Goal: Task Accomplishment & Management: Use online tool/utility

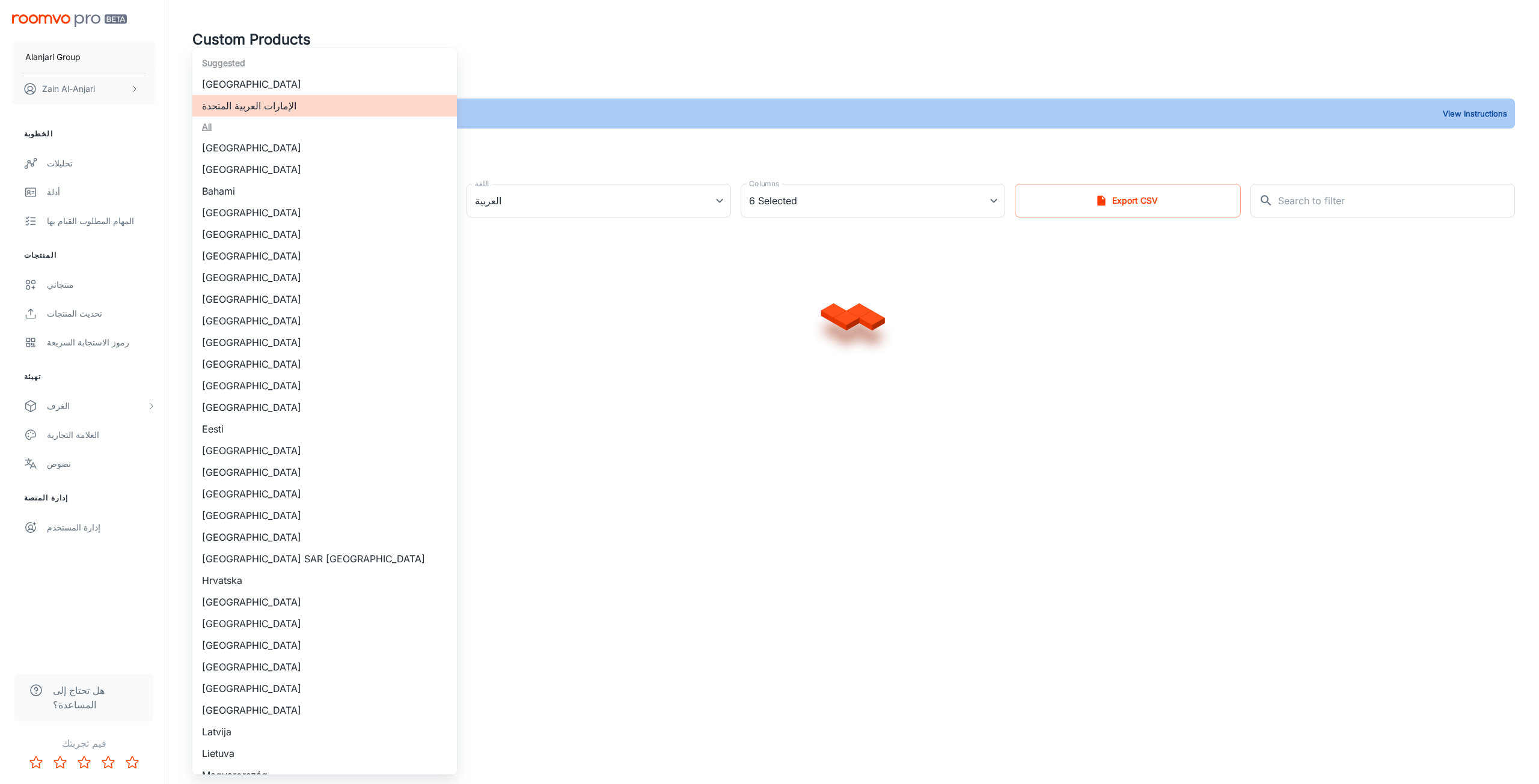
click at [415, 215] on body "Alanjari Group Zain Al-Anjari الخطوبة تحليلات أدلة المهام المطلوب القيام بها ال…" at bounding box center [769, 392] width 1539 height 784
click at [557, 213] on div at bounding box center [769, 392] width 1539 height 784
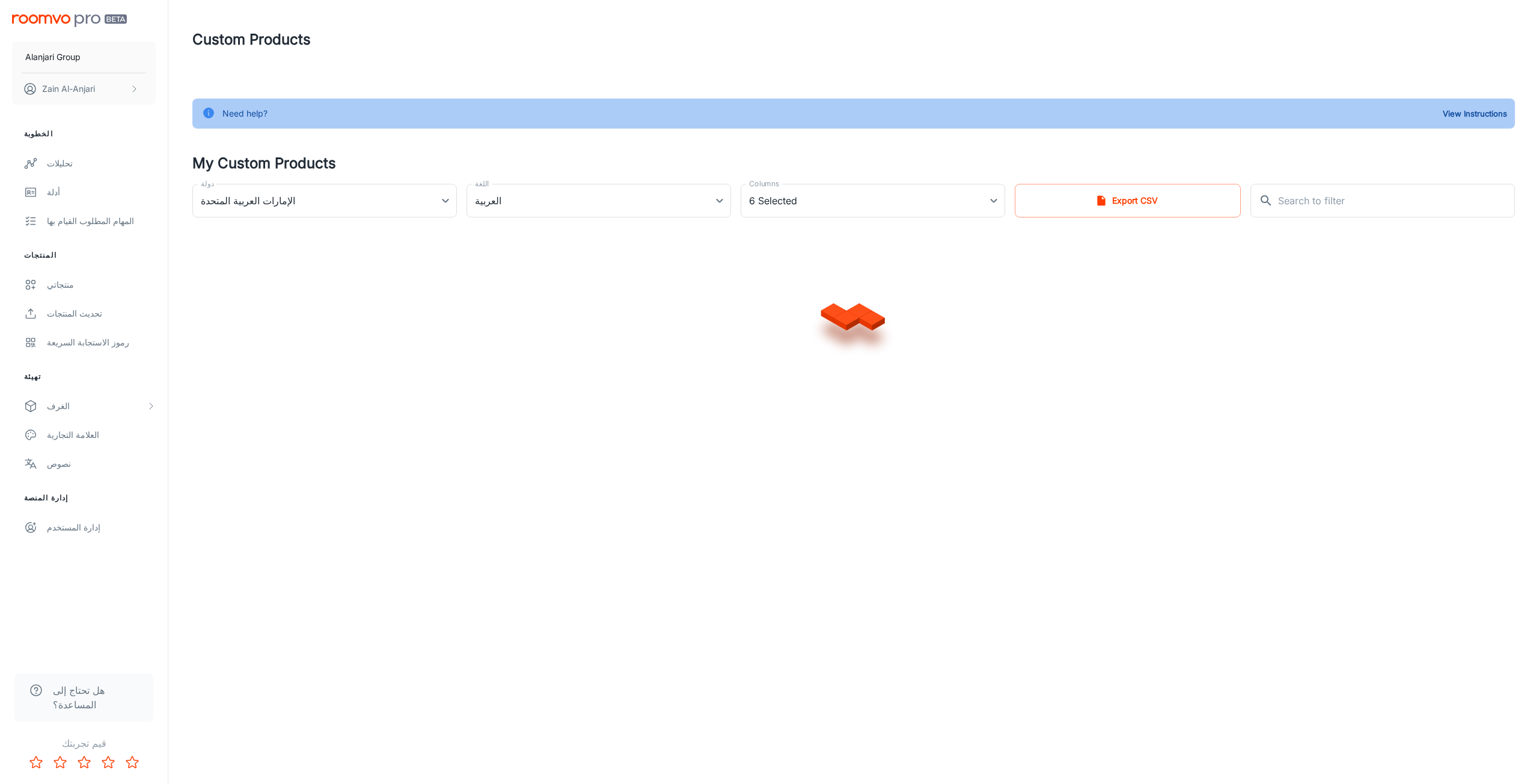
click at [562, 191] on div "Suggested [GEOGRAPHIC_DATA] [GEOGRAPHIC_DATA] العربية المتحدة All [GEOGRAPHIC_D…" at bounding box center [769, 392] width 1539 height 784
click at [629, 199] on body "Alanjari Group Zain Al-Anjari الخطوبة تحليلات أدلة المهام المطلوب القيام بها ال…" at bounding box center [769, 392] width 1539 height 784
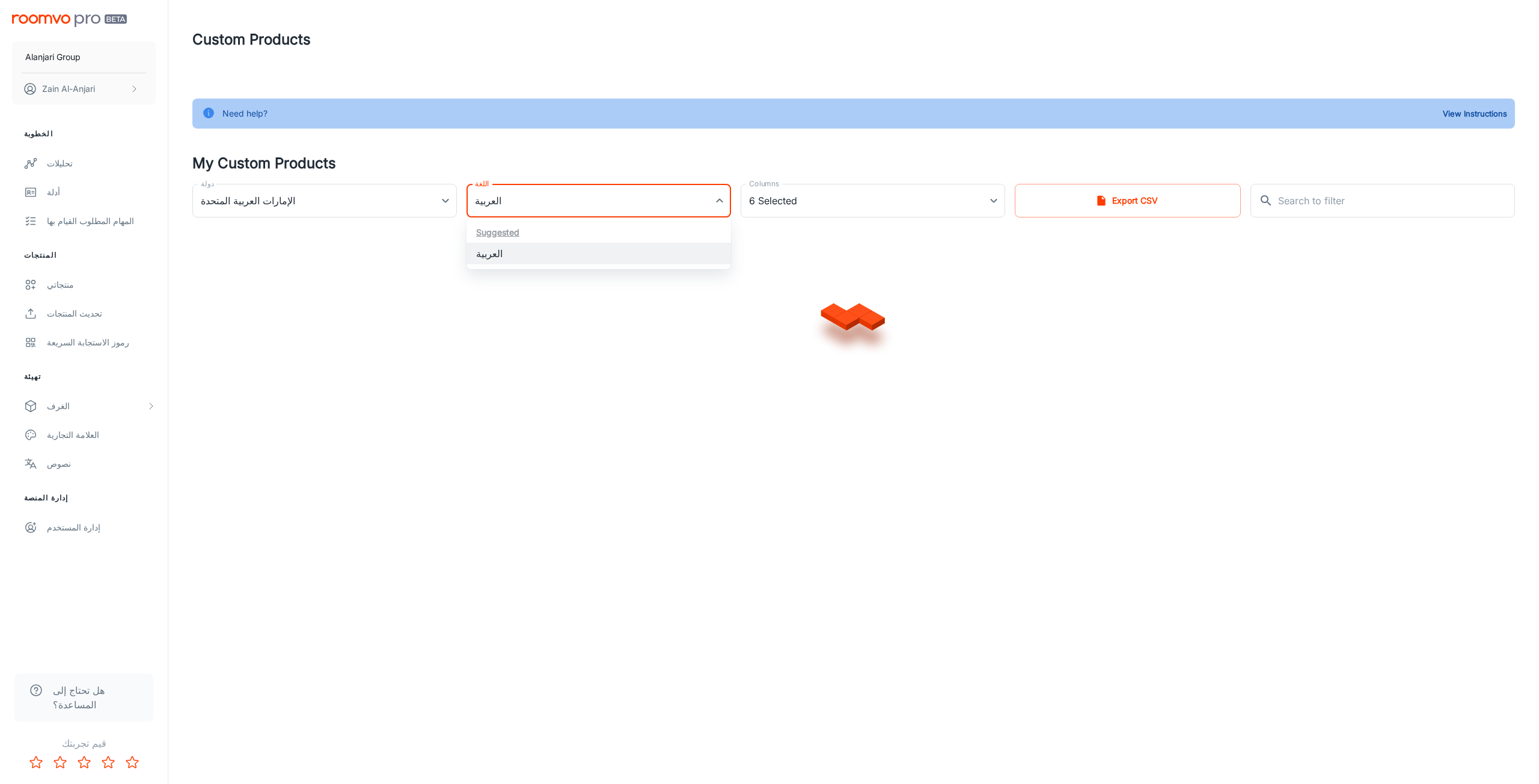
click at [505, 235] on ul "Suggested العربية" at bounding box center [599, 243] width 264 height 52
click at [502, 231] on ul "Suggested العربية" at bounding box center [599, 243] width 264 height 52
click at [715, 216] on div at bounding box center [769, 392] width 1539 height 784
click at [719, 200] on body "Alanjari Group Zain Al-Anjari الخطوبة تحليلات أدلة المهام المطلوب القيام بها ال…" at bounding box center [769, 392] width 1539 height 784
click at [609, 245] on li "العربية" at bounding box center [599, 253] width 264 height 21
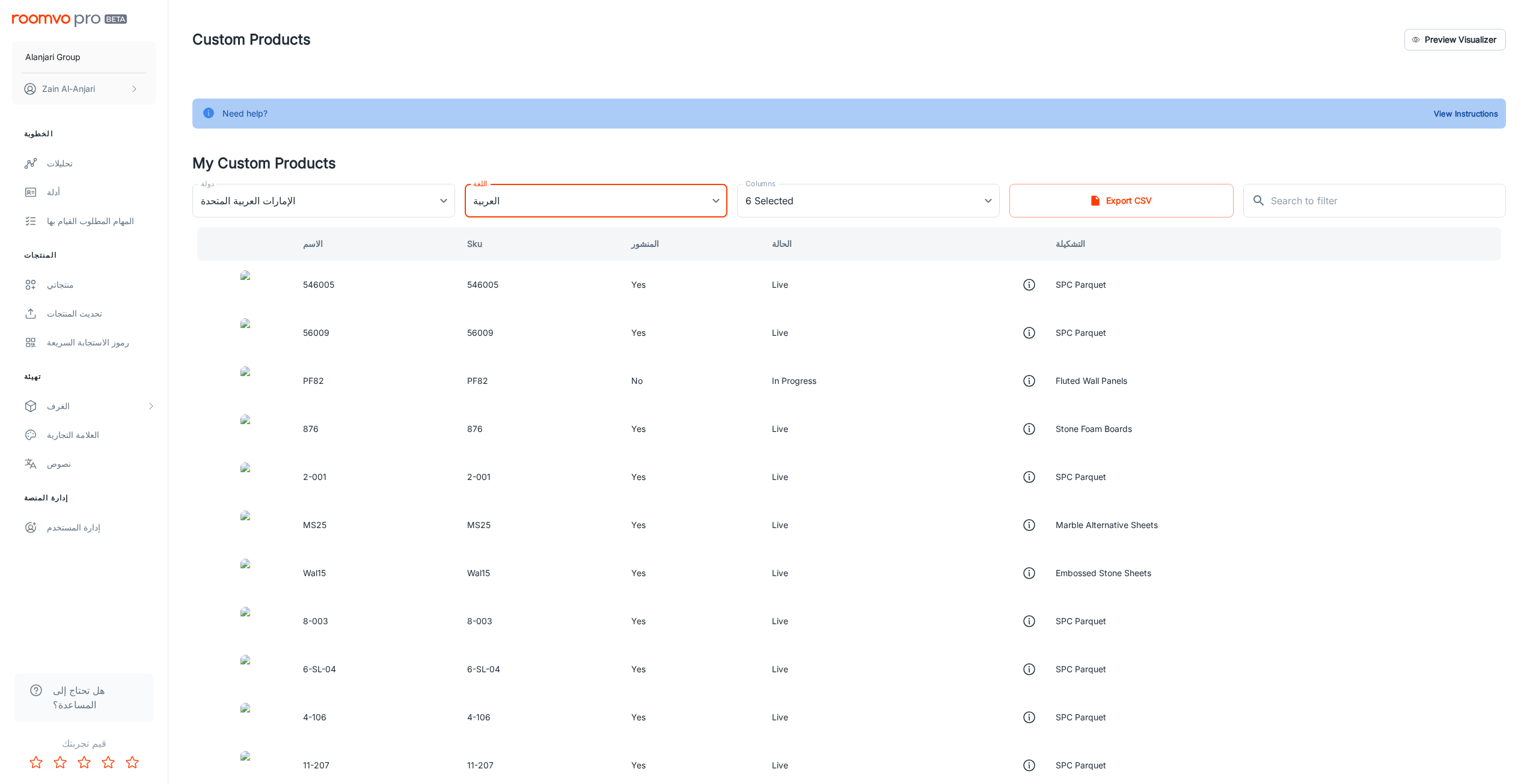
click at [600, 259] on div "Suggested العربية" at bounding box center [765, 392] width 1530 height 784
click at [645, 201] on body "Alanjari Group Zain Al-Anjari الخطوبة تحليلات أدلة المهام المطلوب القيام بها ال…" at bounding box center [765, 392] width 1530 height 784
click at [496, 230] on ul "Suggested العربية" at bounding box center [596, 243] width 263 height 52
click at [788, 209] on div at bounding box center [769, 392] width 1539 height 784
click at [770, 197] on body "Alanjari Group Zain Al-Anjari الخطوبة تحليلات أدلة المهام المطلوب القيام بها ال…" at bounding box center [765, 392] width 1530 height 784
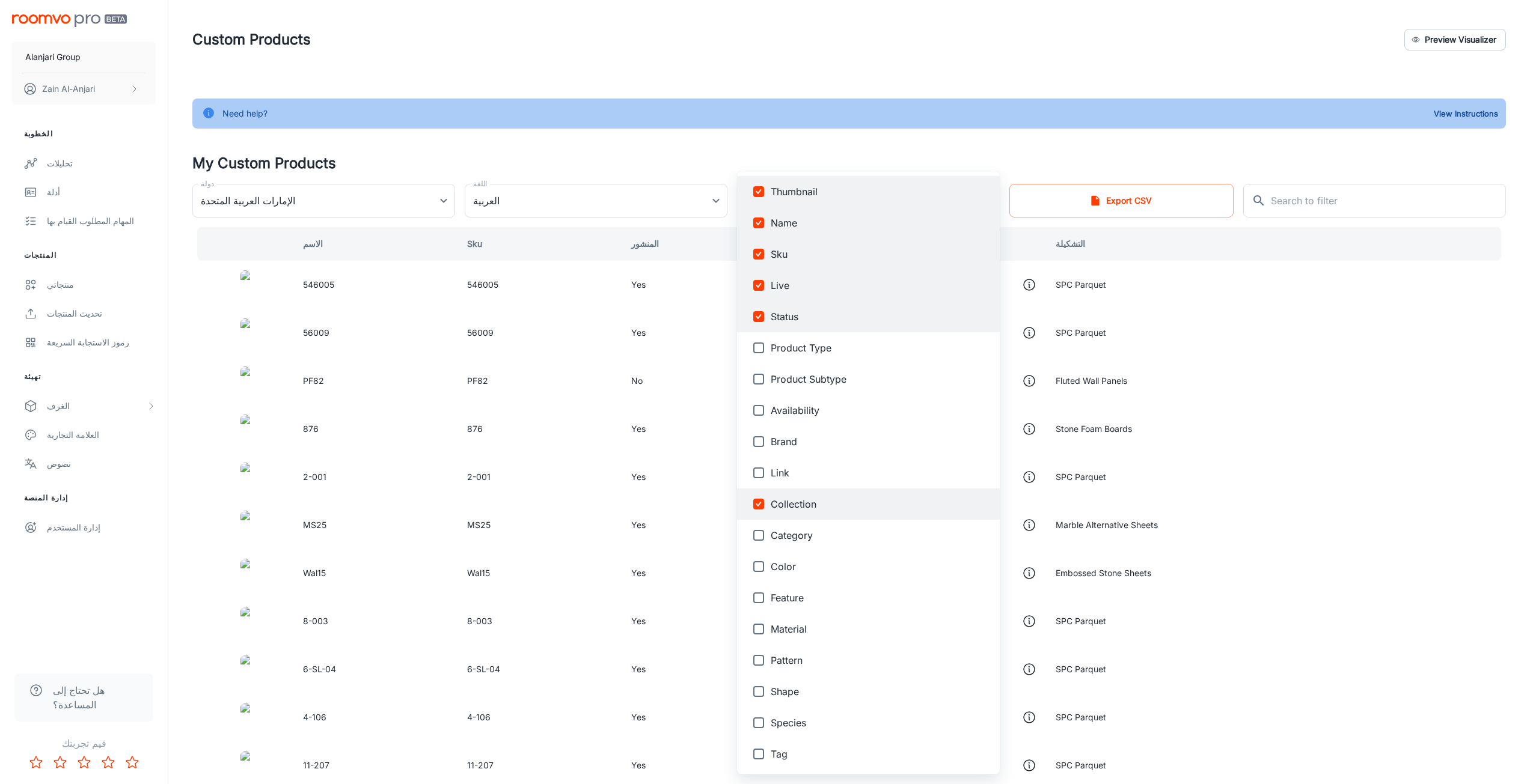
click at [15, 533] on div at bounding box center [769, 392] width 1539 height 784
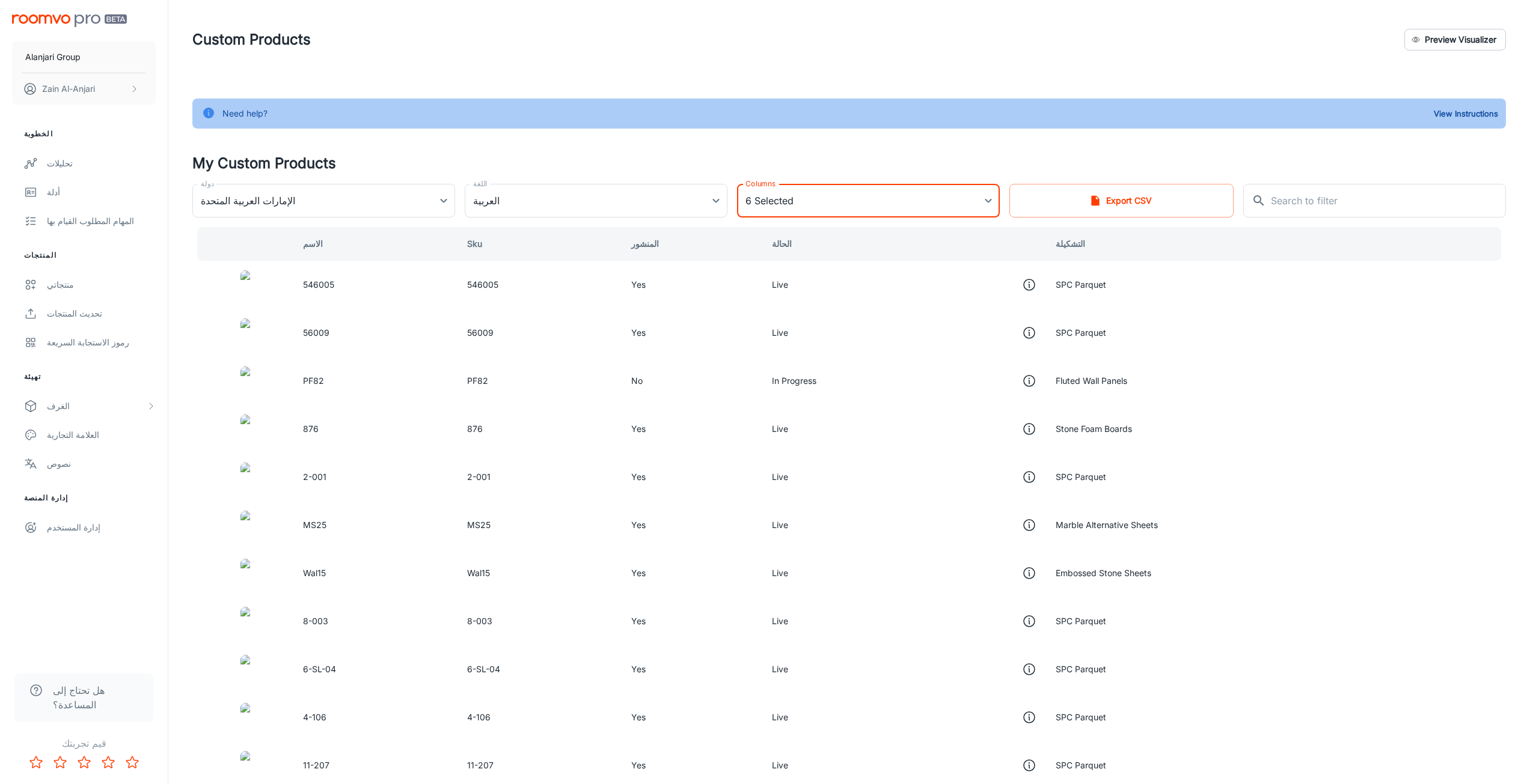
click at [35, 458] on div "Thumbnail Name Sku Live Status Product Type Product Subtype Availability Brand …" at bounding box center [765, 392] width 1530 height 784
click at [65, 468] on div "نصوص" at bounding box center [101, 464] width 109 height 14
